Goal: Task Accomplishment & Management: Manage account settings

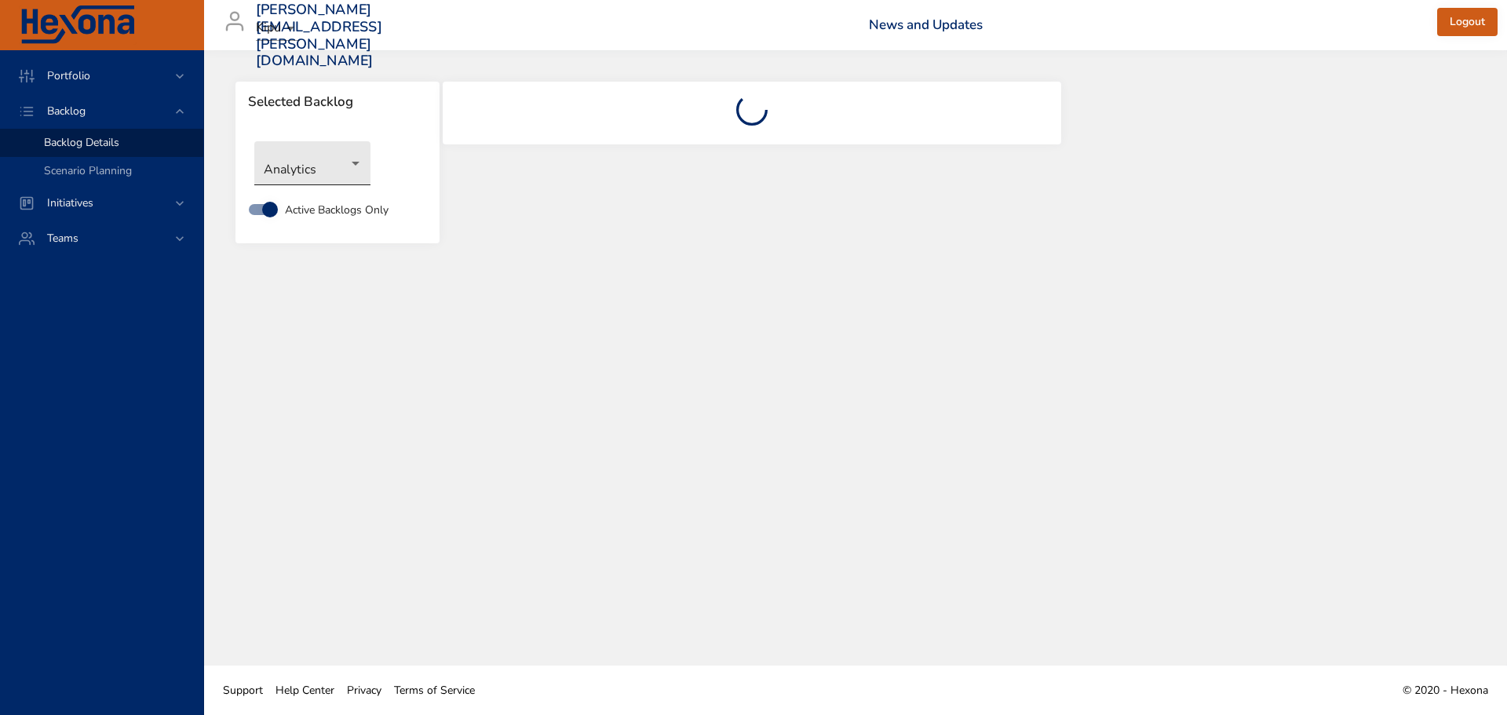
click at [349, 170] on body "Portfolio Backlog Backlog Details Scenario Planning Initiatives Teams [PERSON_N…" at bounding box center [753, 357] width 1507 height 715
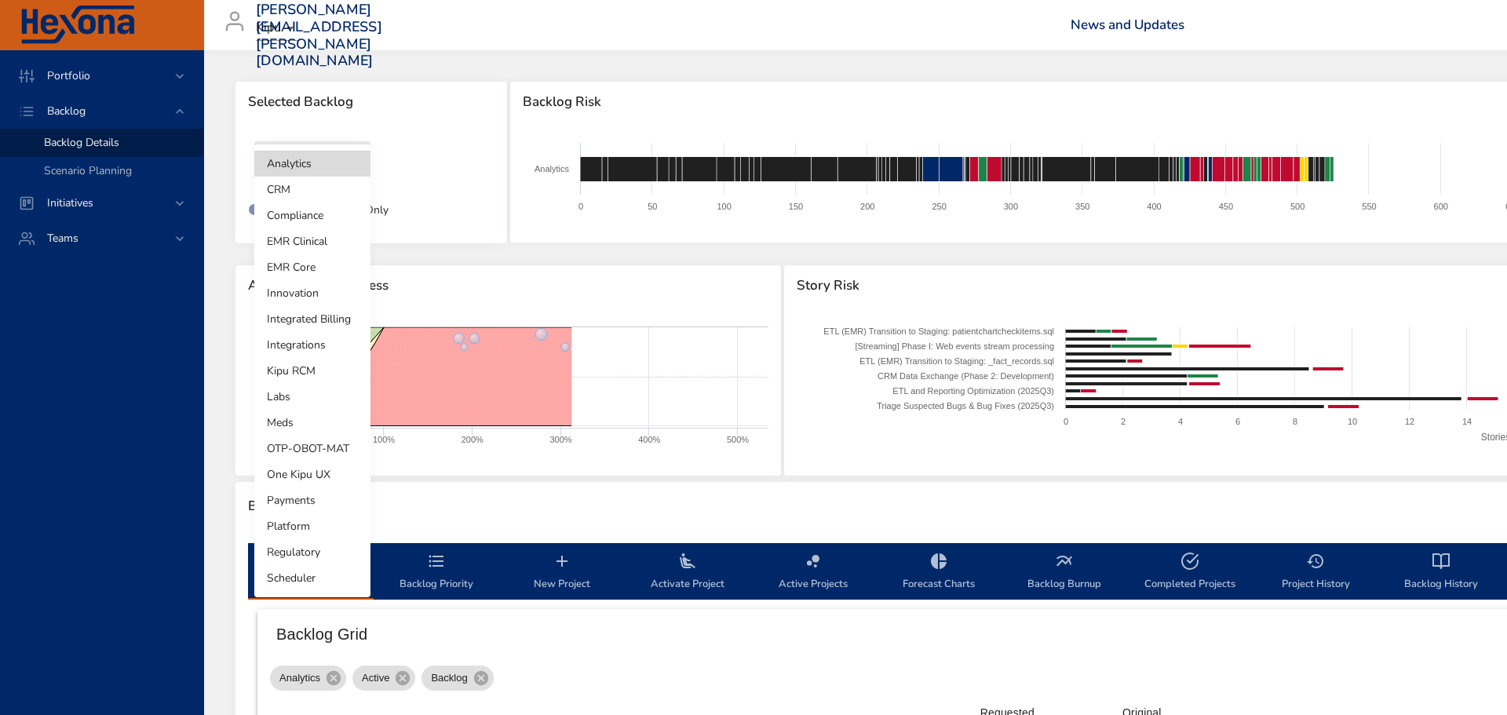
click at [310, 266] on li "EMR Core" at bounding box center [312, 267] width 116 height 26
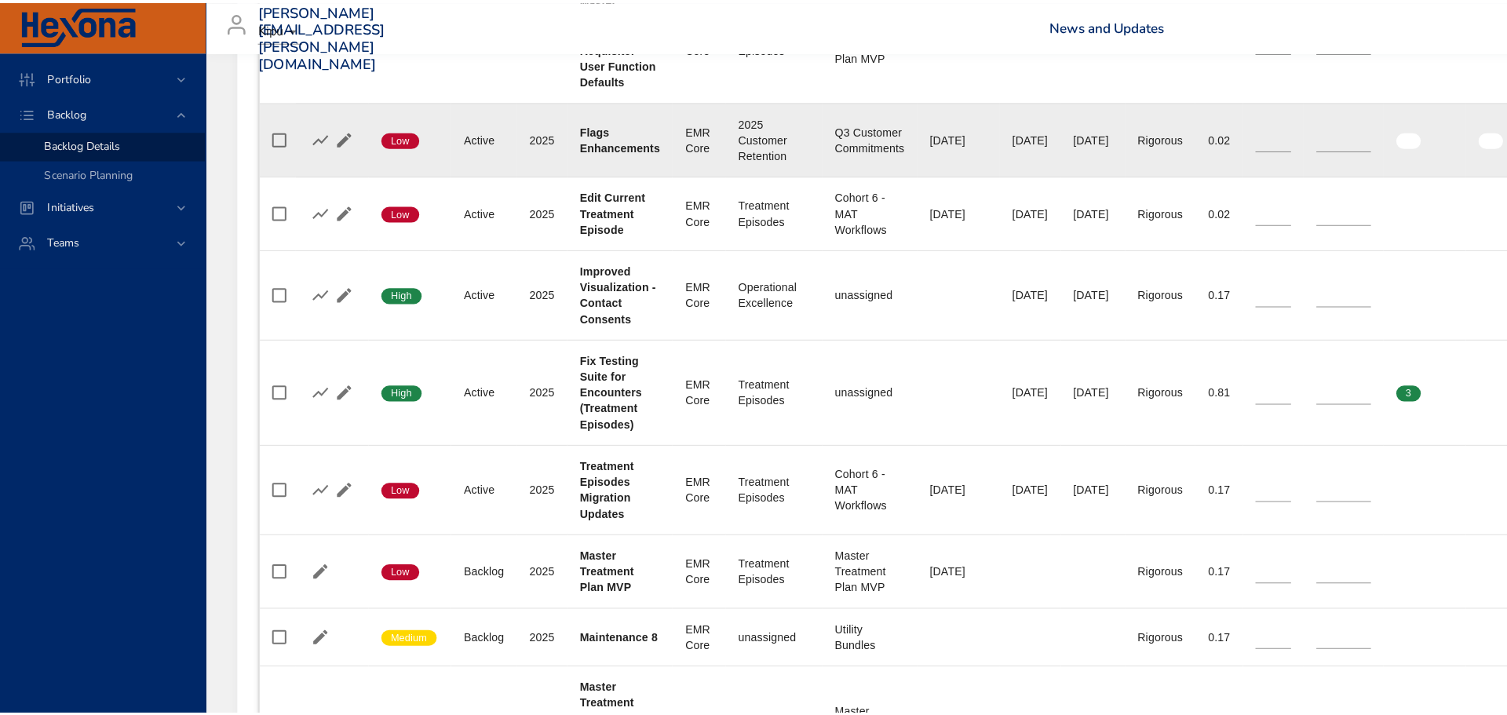
scroll to position [942, 0]
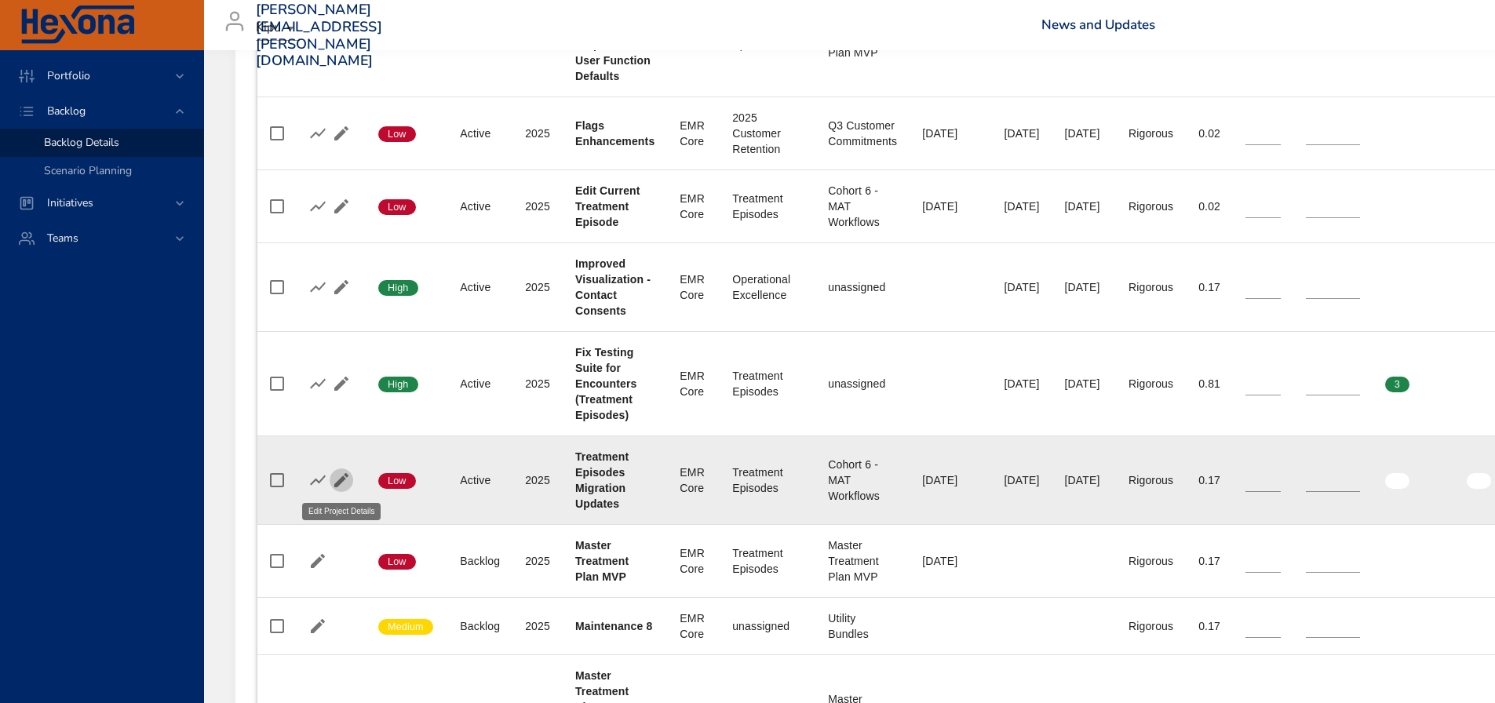
click at [339, 480] on icon "button" at bounding box center [341, 480] width 14 height 14
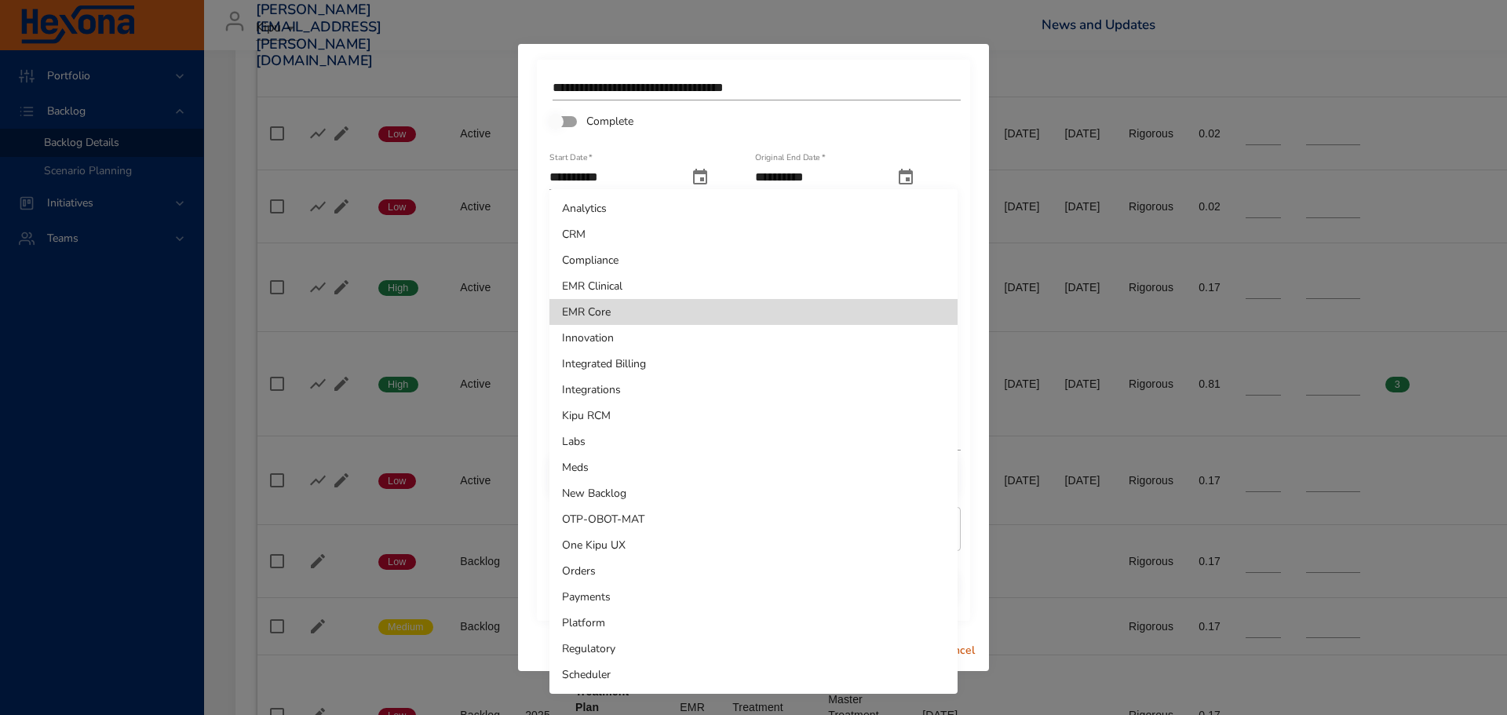
click at [938, 291] on li "EMR Clinical" at bounding box center [753, 286] width 408 height 26
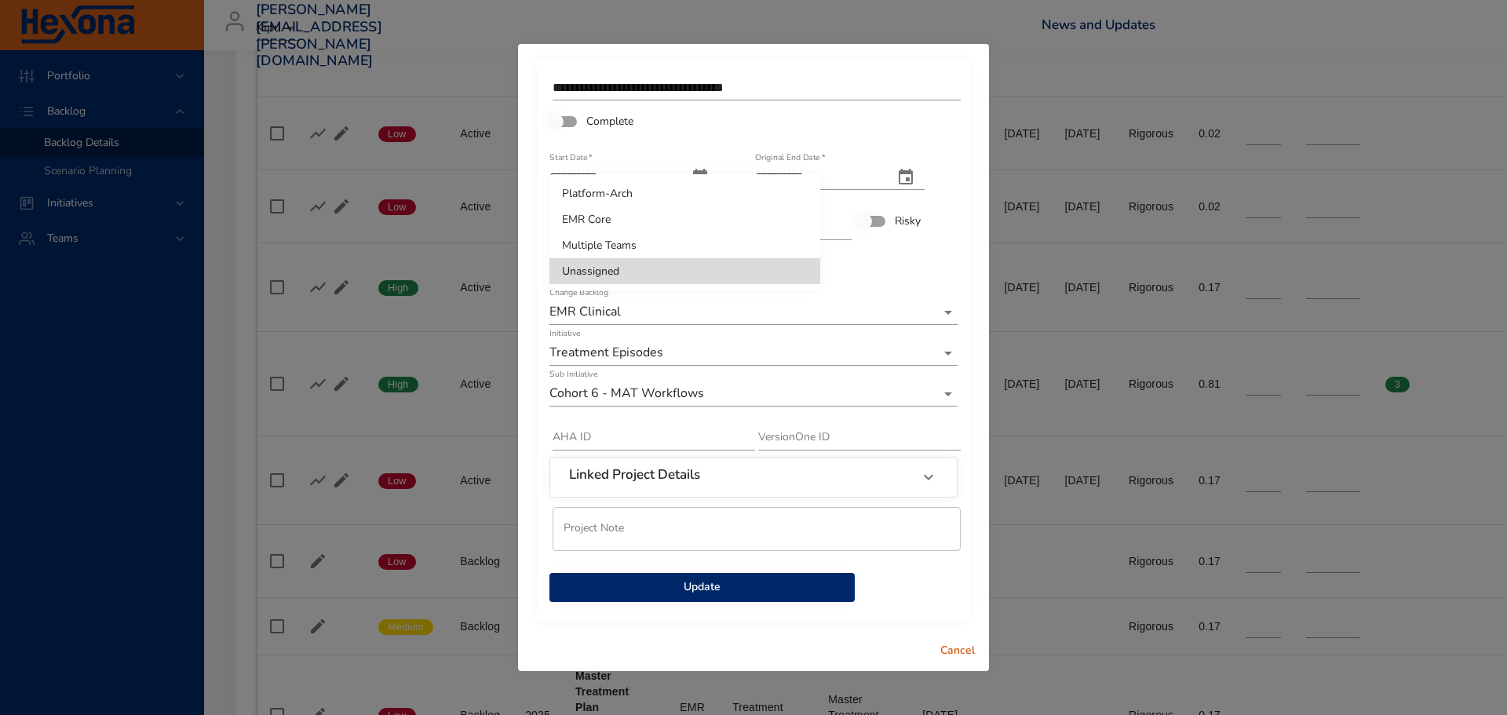
click at [899, 274] on div at bounding box center [753, 357] width 1507 height 715
click at [849, 593] on button "Update" at bounding box center [701, 587] width 305 height 29
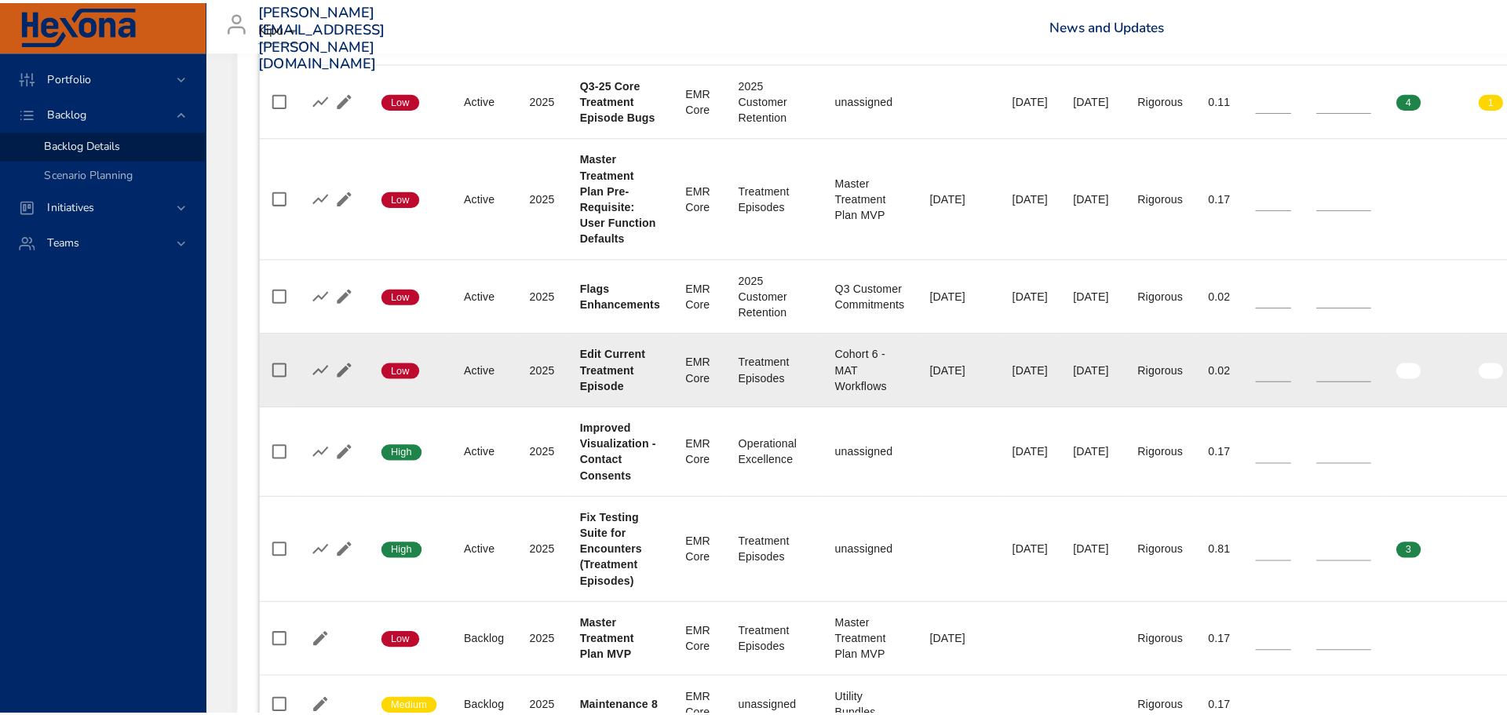
scroll to position [785, 0]
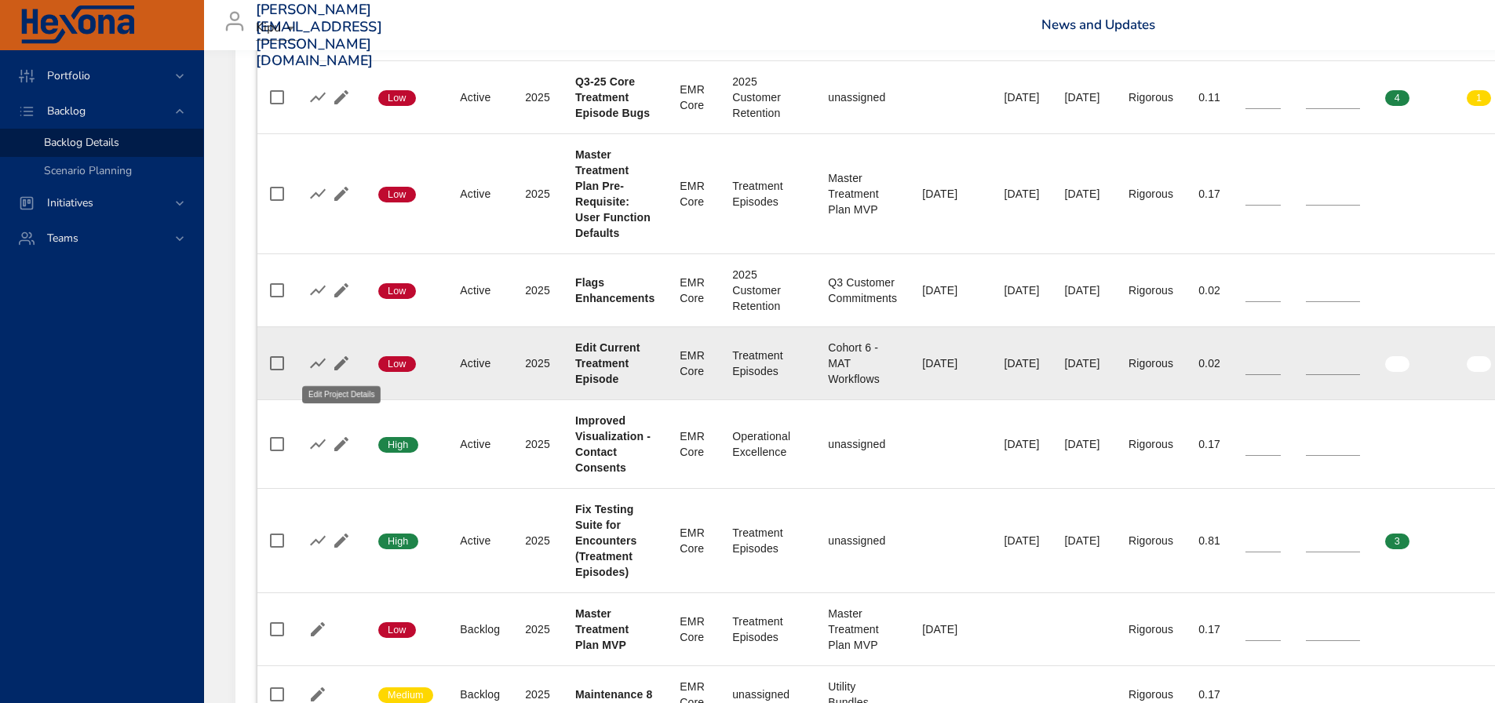
click at [341, 359] on icon "button" at bounding box center [341, 363] width 19 height 19
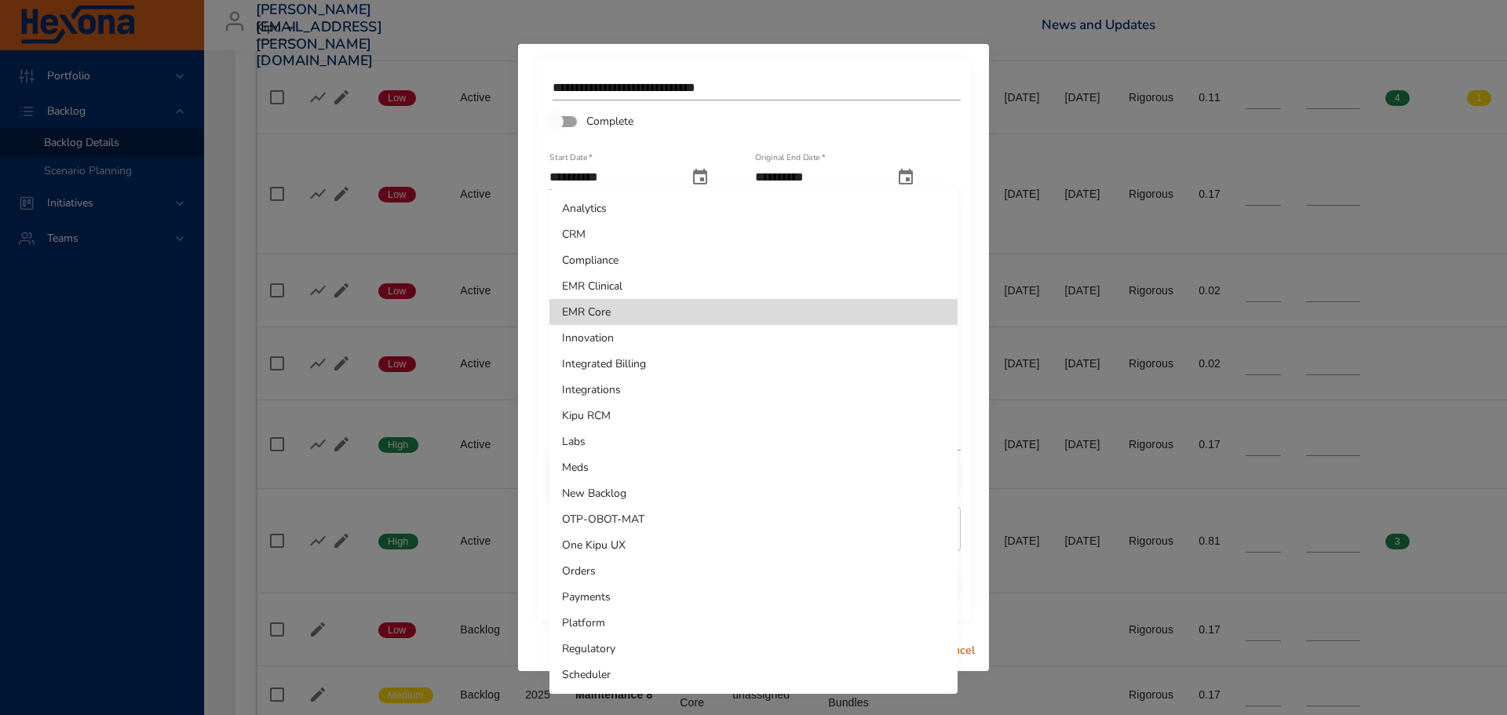
click at [685, 290] on li "EMR Clinical" at bounding box center [753, 286] width 408 height 26
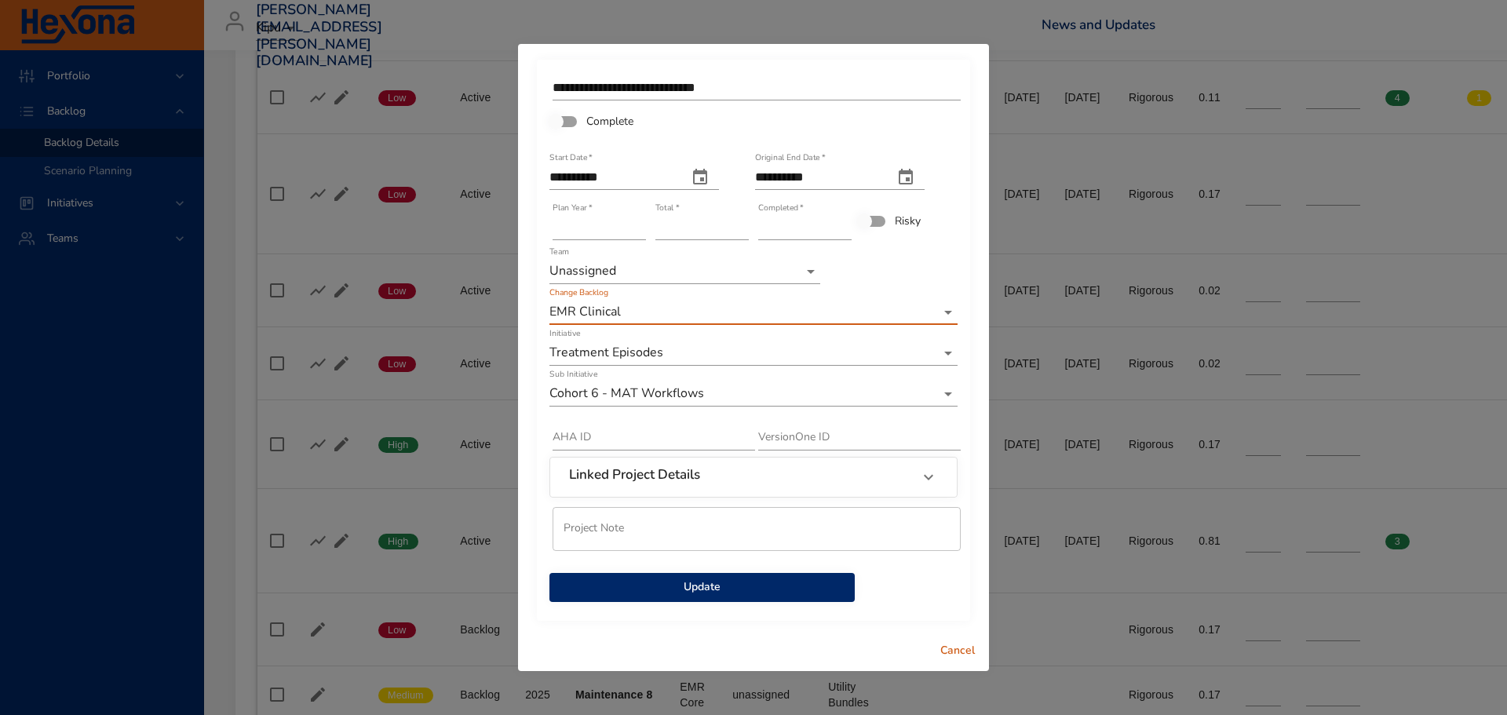
click at [752, 592] on span "Update" at bounding box center [702, 588] width 280 height 20
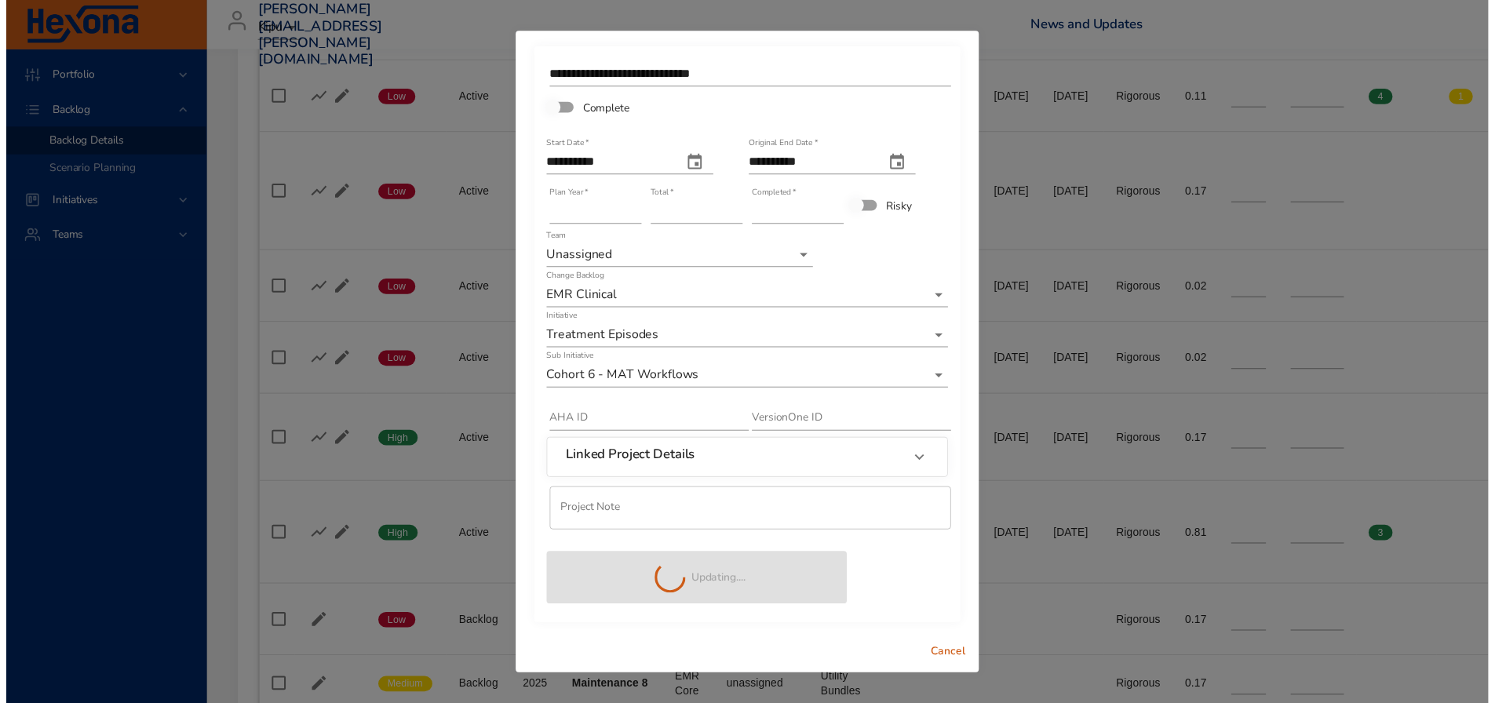
scroll to position [0, 0]
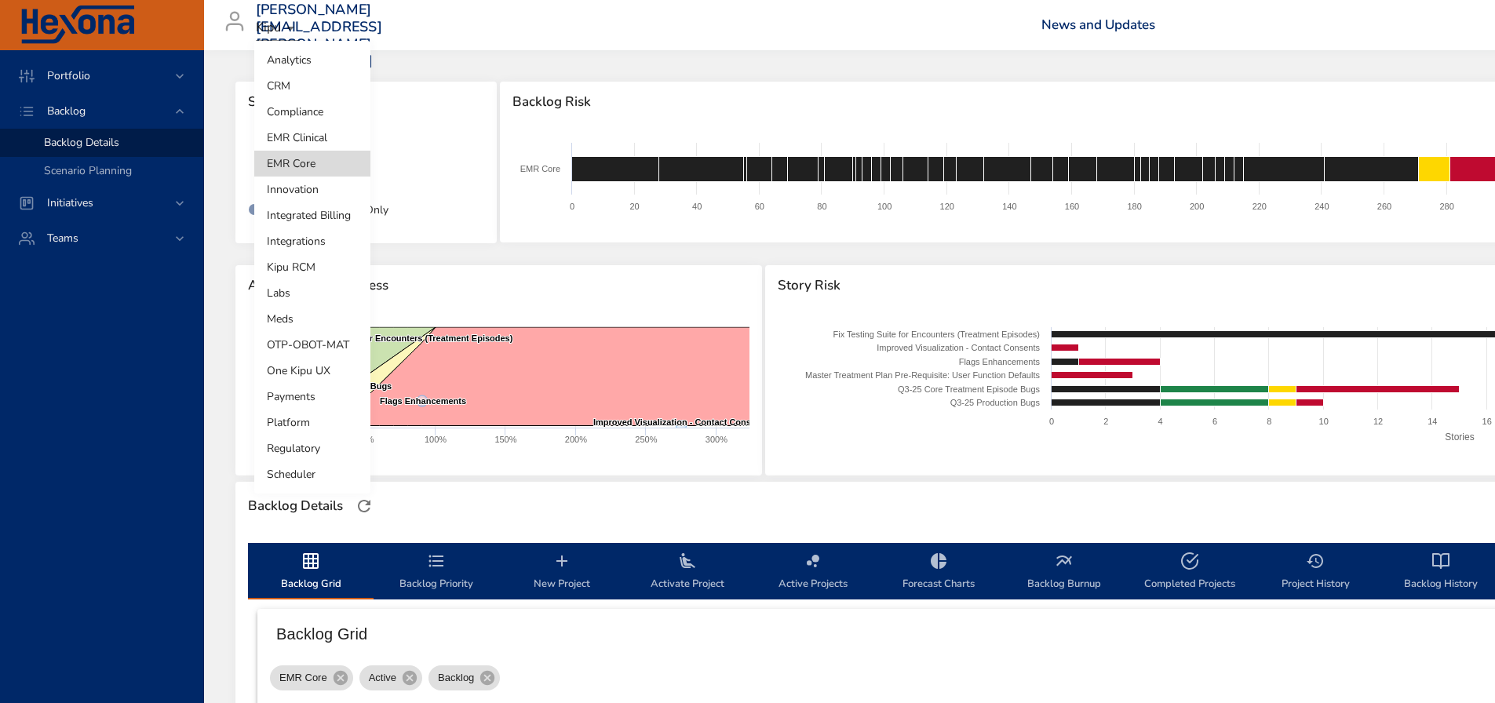
click at [339, 175] on body "Portfolio Backlog Backlog Details Scenario Planning Initiatives Teams [PERSON_N…" at bounding box center [747, 351] width 1495 height 703
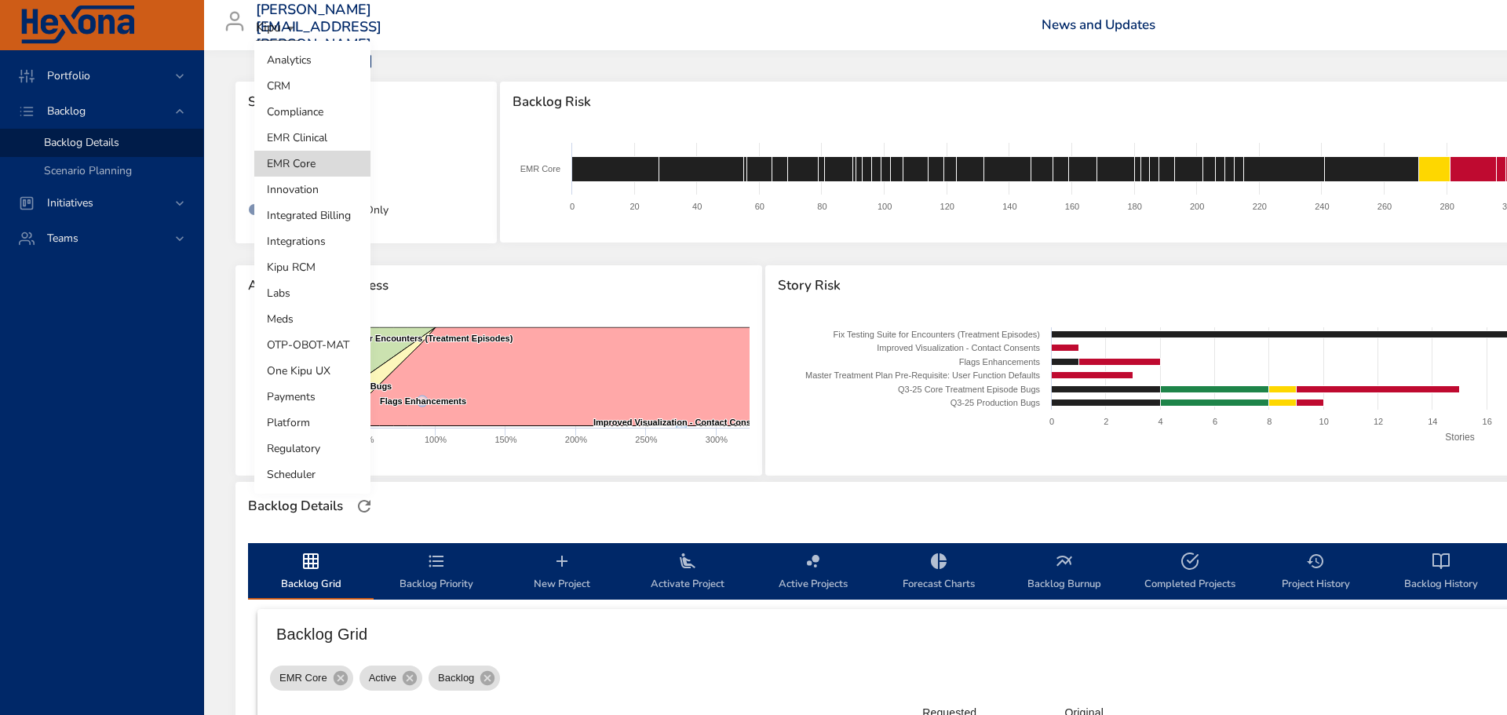
click at [309, 137] on li "EMR Clinical" at bounding box center [312, 138] width 116 height 26
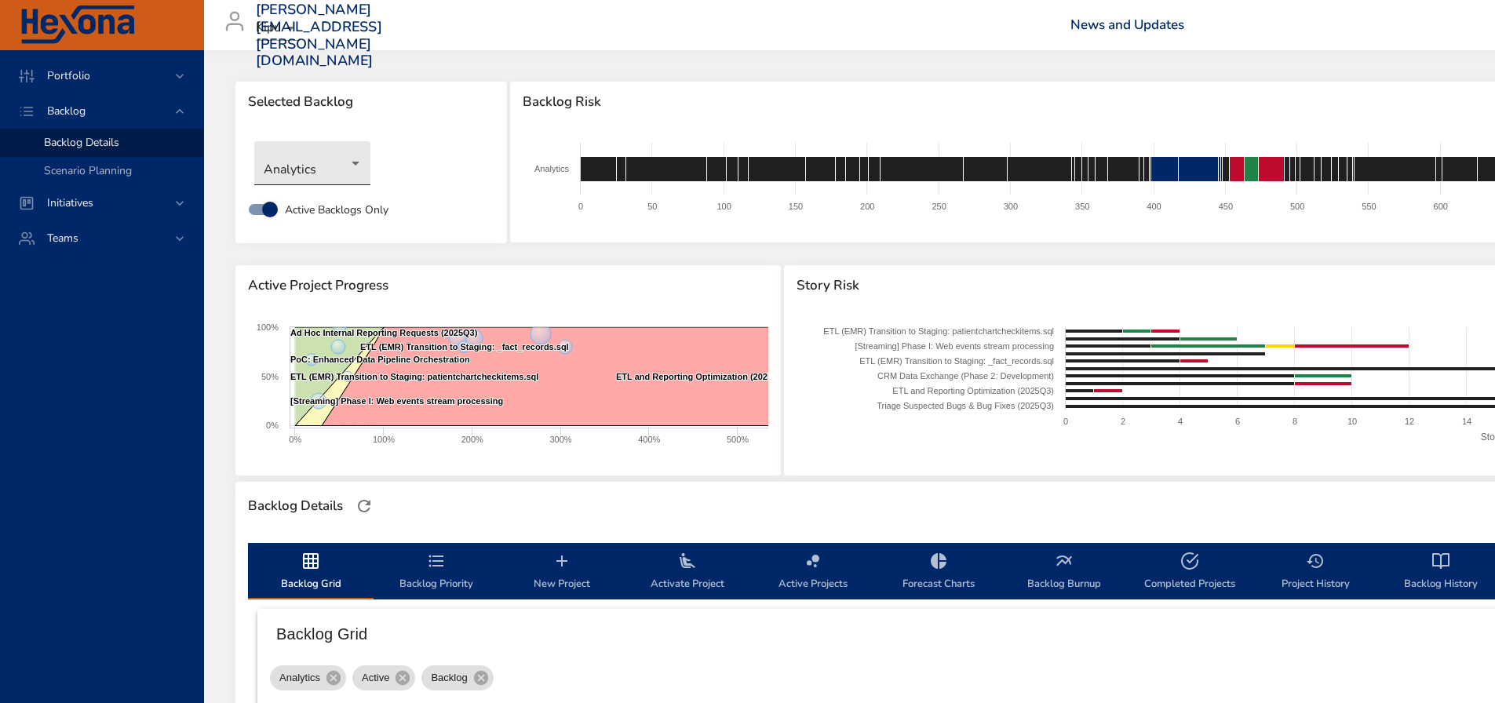
click at [295, 160] on body "Portfolio Backlog Backlog Details Scenario Planning Initiatives Teams sheila.ji…" at bounding box center [747, 351] width 1495 height 703
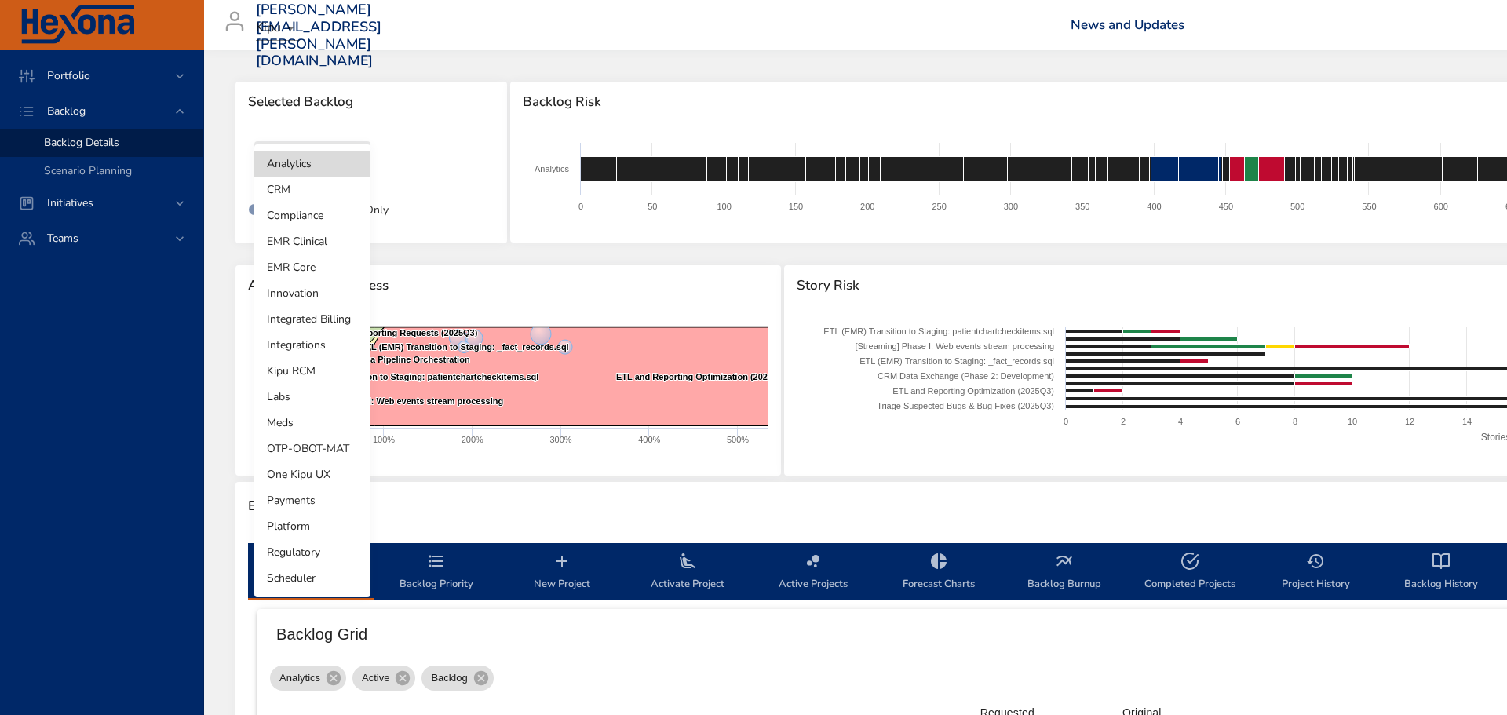
click at [314, 265] on li "EMR Core" at bounding box center [312, 267] width 116 height 26
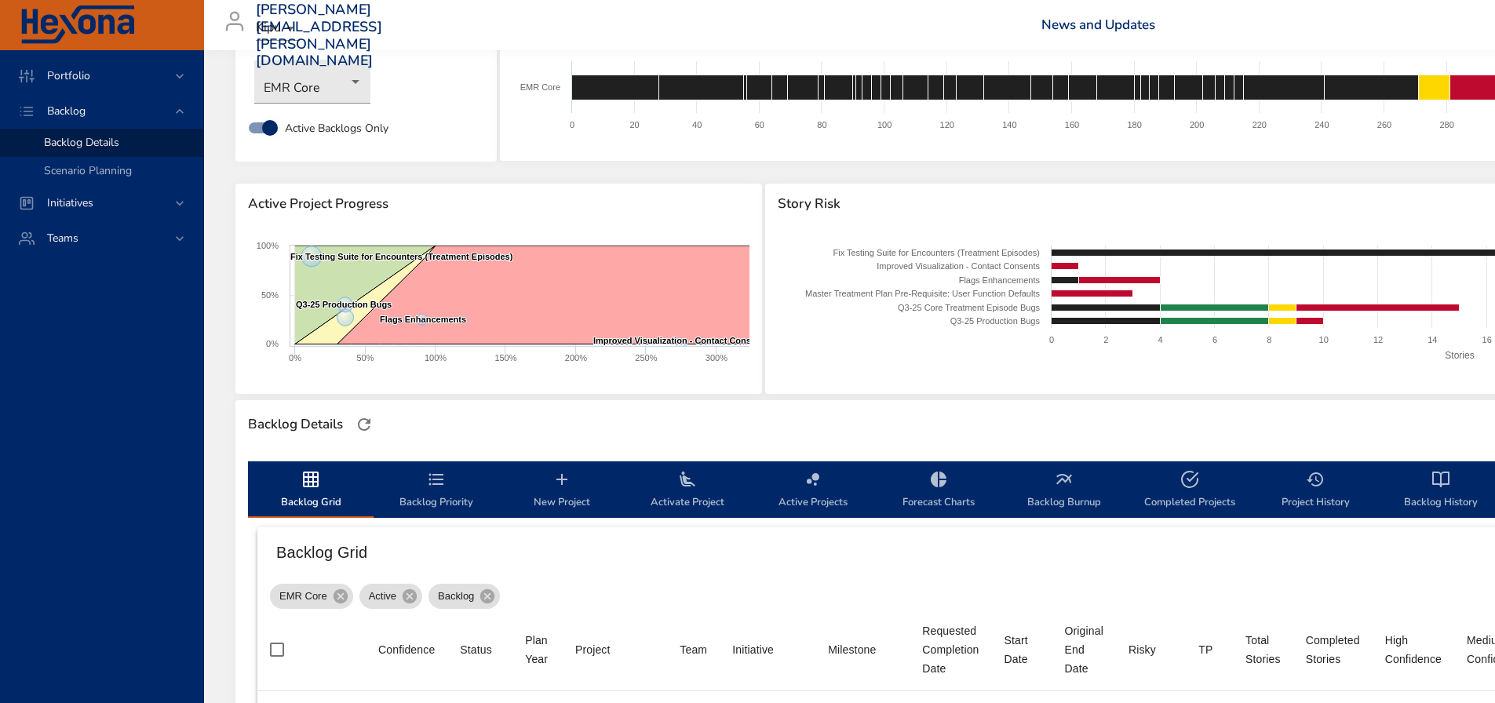
scroll to position [78, 0]
